Goal: Transaction & Acquisition: Purchase product/service

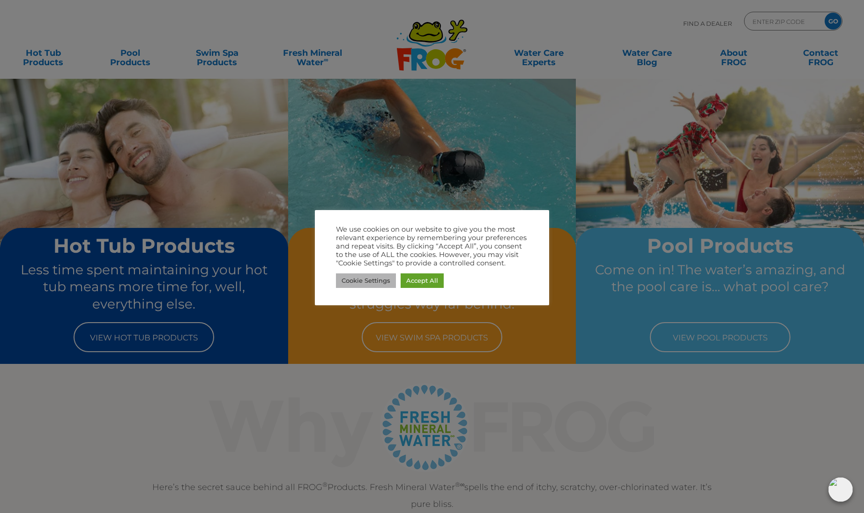
click at [374, 282] on link "Cookie Settings" at bounding box center [366, 280] width 60 height 15
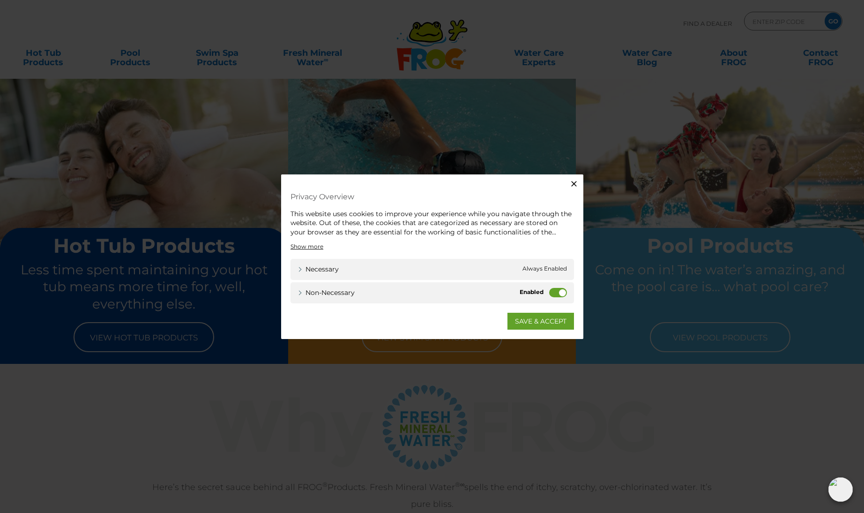
click at [547, 293] on div "Non-necessary Non-necessary" at bounding box center [433, 292] width 284 height 21
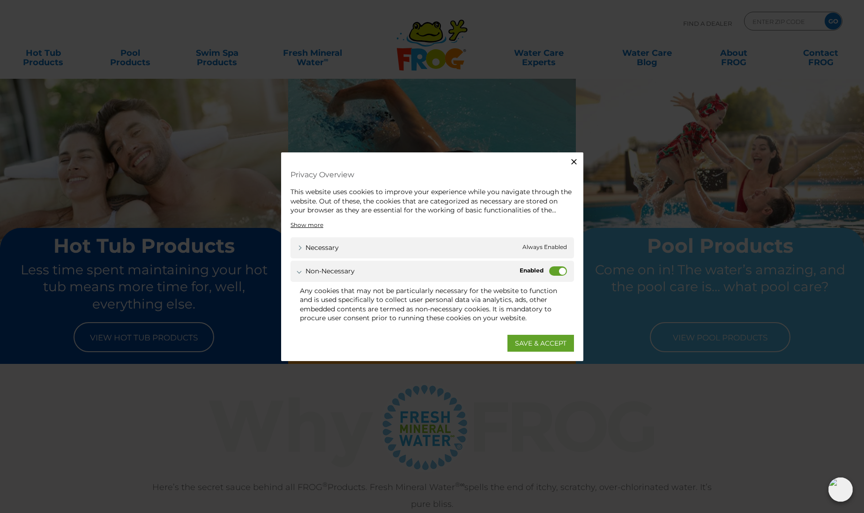
click at [559, 273] on label "Non-necessary" at bounding box center [558, 270] width 18 height 9
click at [0, 0] on input "Non-necessary" at bounding box center [0, 0] width 0 height 0
click at [543, 342] on link "SAVE & ACCEPT" at bounding box center [541, 343] width 67 height 17
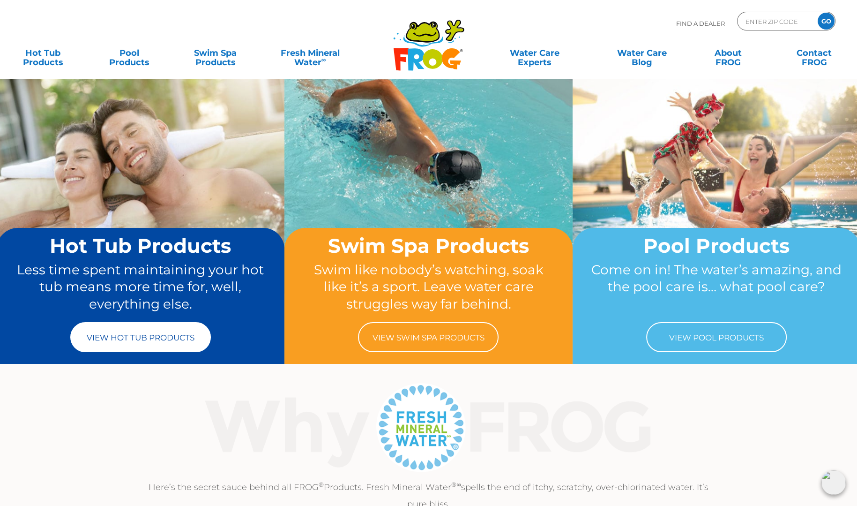
click at [152, 335] on link "View Hot Tub Products" at bounding box center [140, 337] width 141 height 30
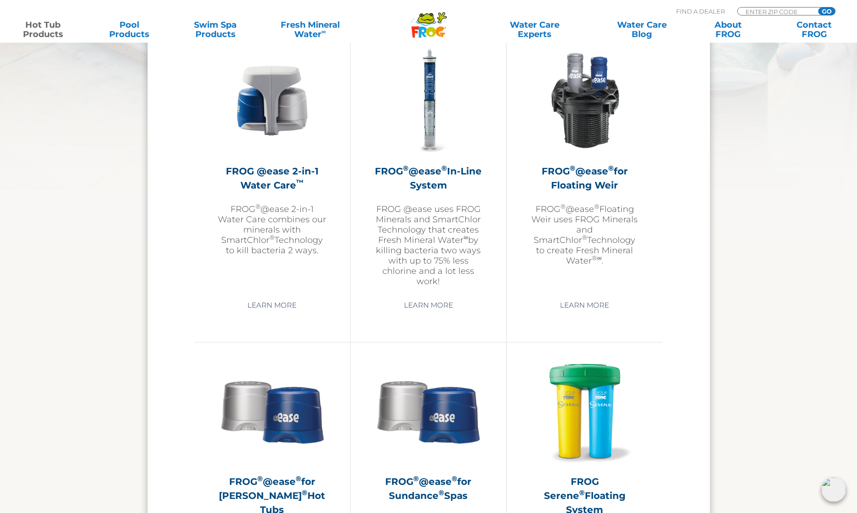
scroll to position [1378, 0]
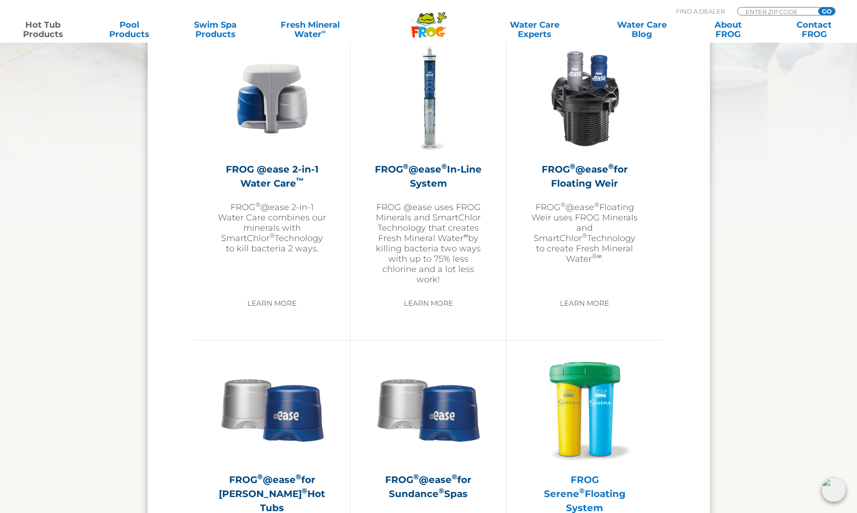
click at [591, 397] on img at bounding box center [585, 408] width 109 height 109
